Goal: Transaction & Acquisition: Download file/media

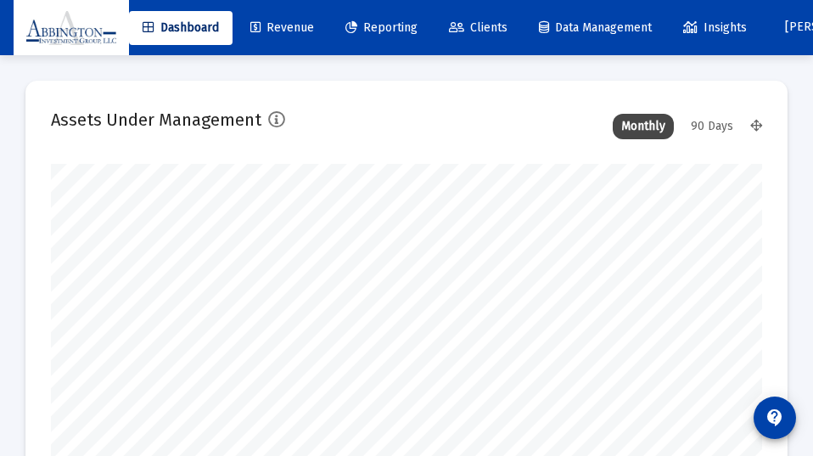
type input "[DATE]"
click at [718, 123] on div "90 Days" at bounding box center [711, 126] width 59 height 25
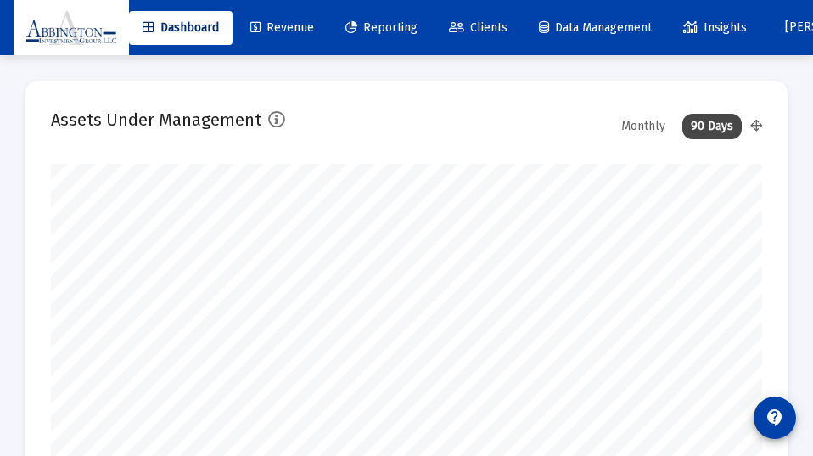
scroll to position [0, 0]
click at [390, 25] on span "Reporting" at bounding box center [381, 27] width 72 height 14
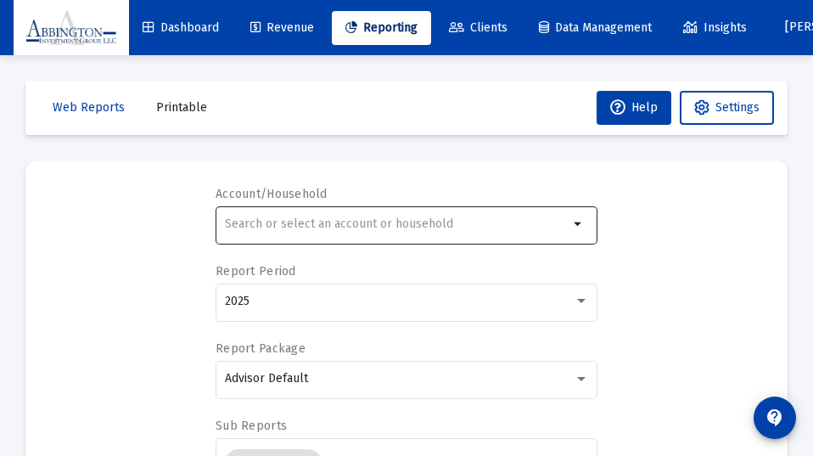
click at [348, 215] on div at bounding box center [397, 224] width 344 height 42
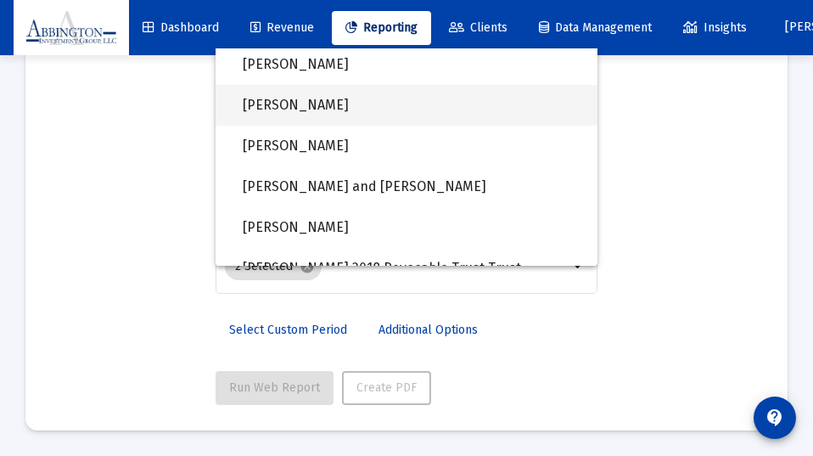
scroll to position [1213, 0]
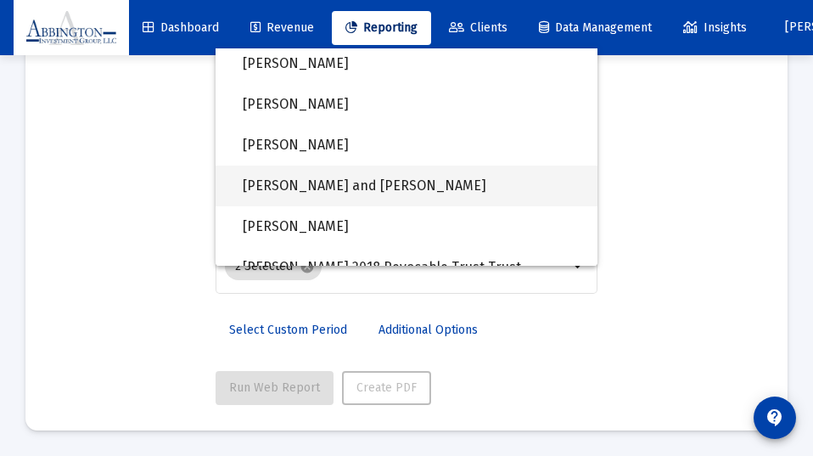
click at [351, 176] on span "[PERSON_NAME] and [PERSON_NAME]" at bounding box center [413, 185] width 341 height 41
type input "[PERSON_NAME] and [PERSON_NAME]"
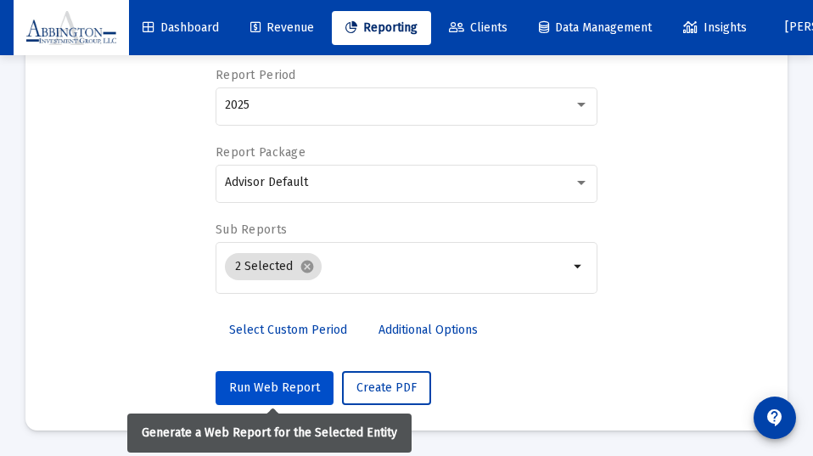
click at [267, 382] on span "Run Web Report" at bounding box center [274, 387] width 91 height 14
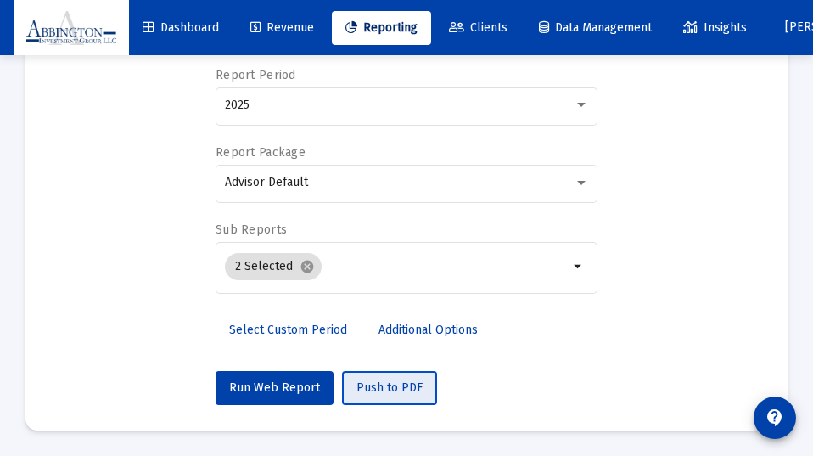
click at [378, 381] on span "Push to PDF" at bounding box center [389, 387] width 66 height 14
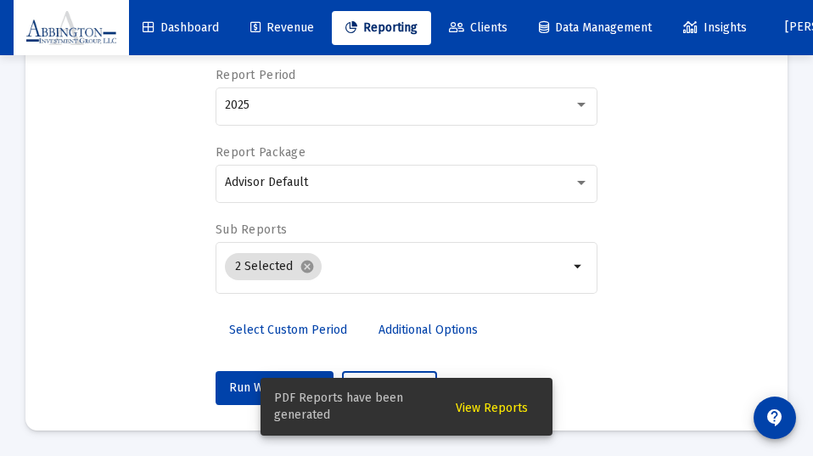
click at [480, 409] on span "View Reports" at bounding box center [492, 407] width 72 height 14
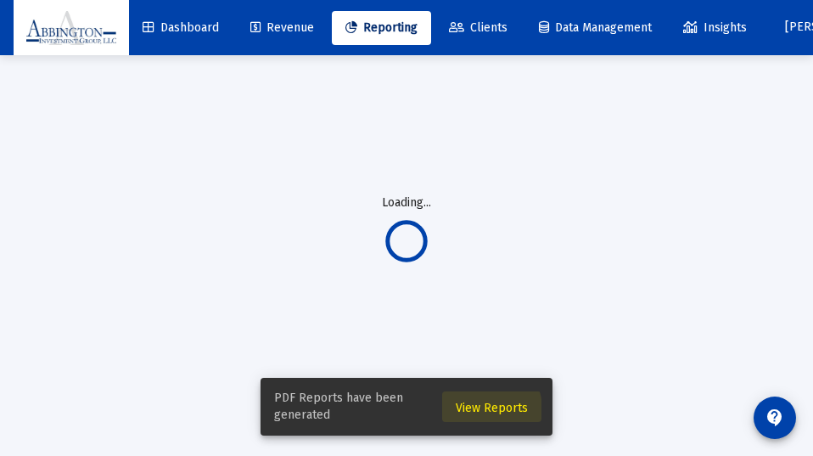
scroll to position [55, 0]
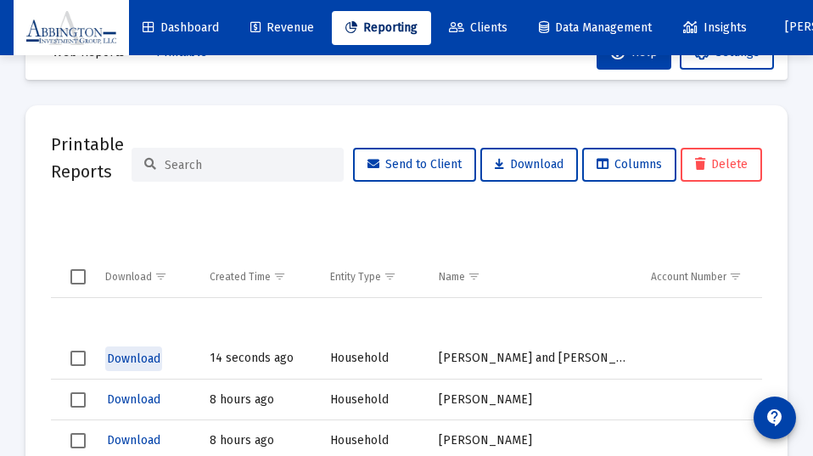
click at [137, 359] on span "Download" at bounding box center [133, 358] width 53 height 14
